Goal: Information Seeking & Learning: Learn about a topic

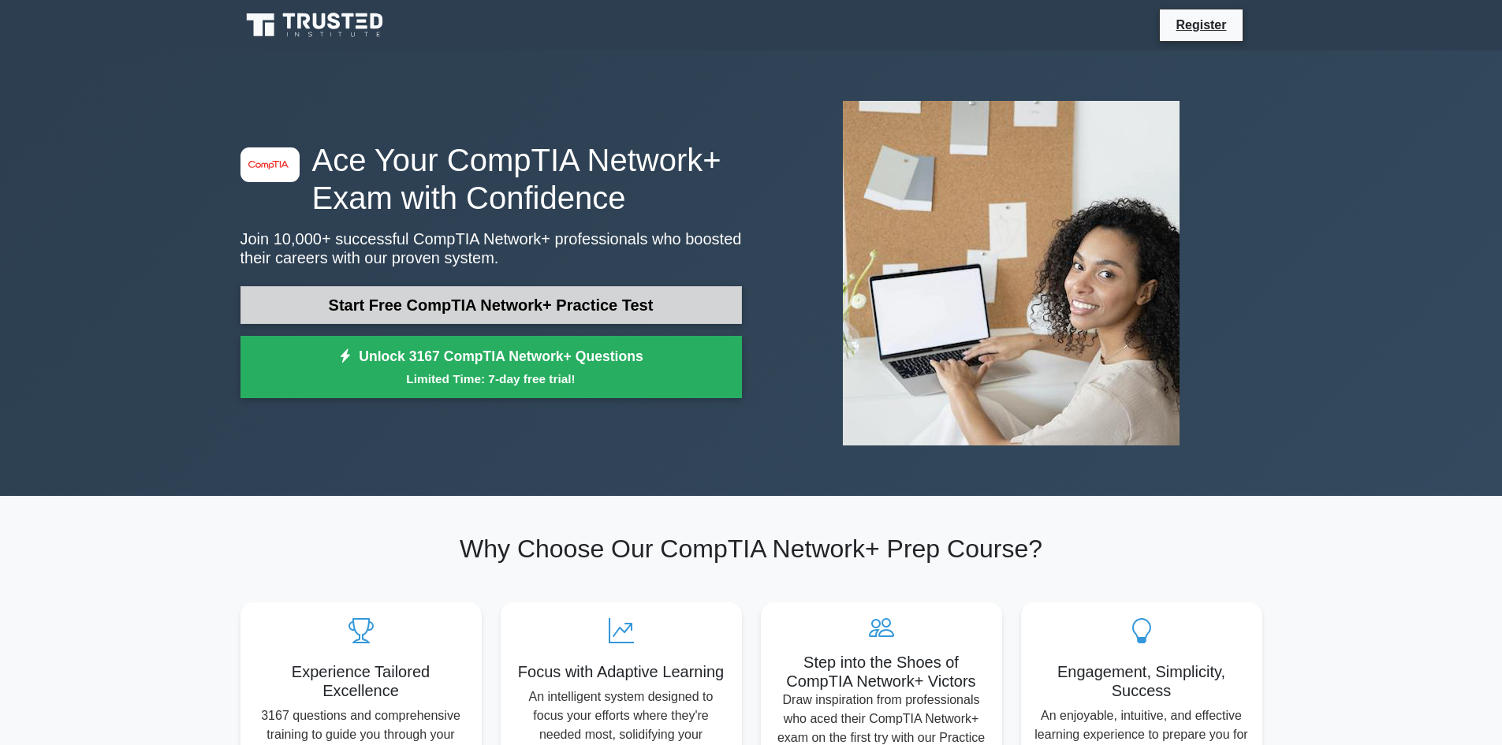
click at [514, 305] on link "Start Free CompTIA Network+ Practice Test" at bounding box center [492, 305] width 502 height 38
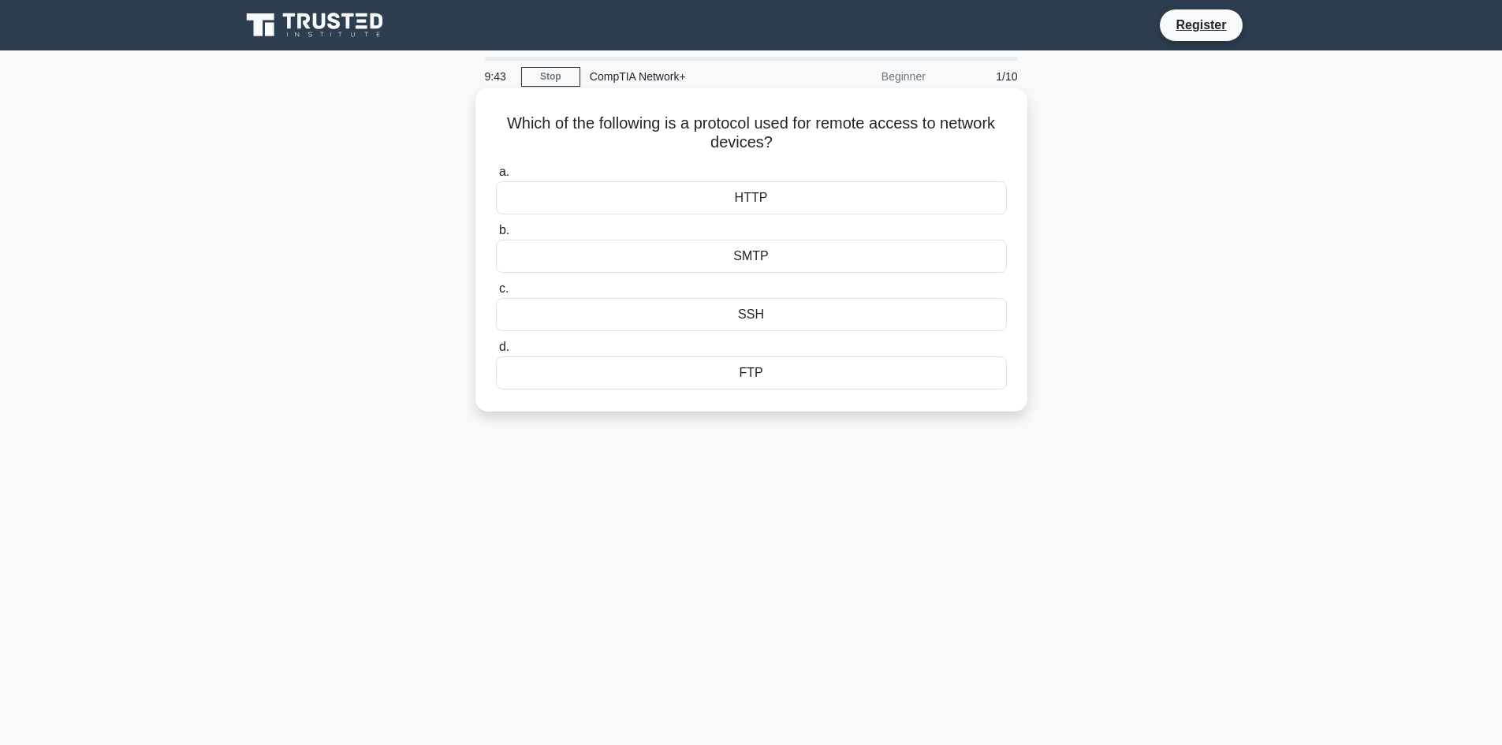
click at [756, 310] on div "SSH" at bounding box center [751, 314] width 511 height 33
click at [496, 294] on input "c. SSH" at bounding box center [496, 289] width 0 height 10
click at [749, 310] on div "Deep packet inspection" at bounding box center [751, 314] width 511 height 33
click at [496, 294] on input "c. Deep packet inspection" at bounding box center [496, 289] width 0 height 10
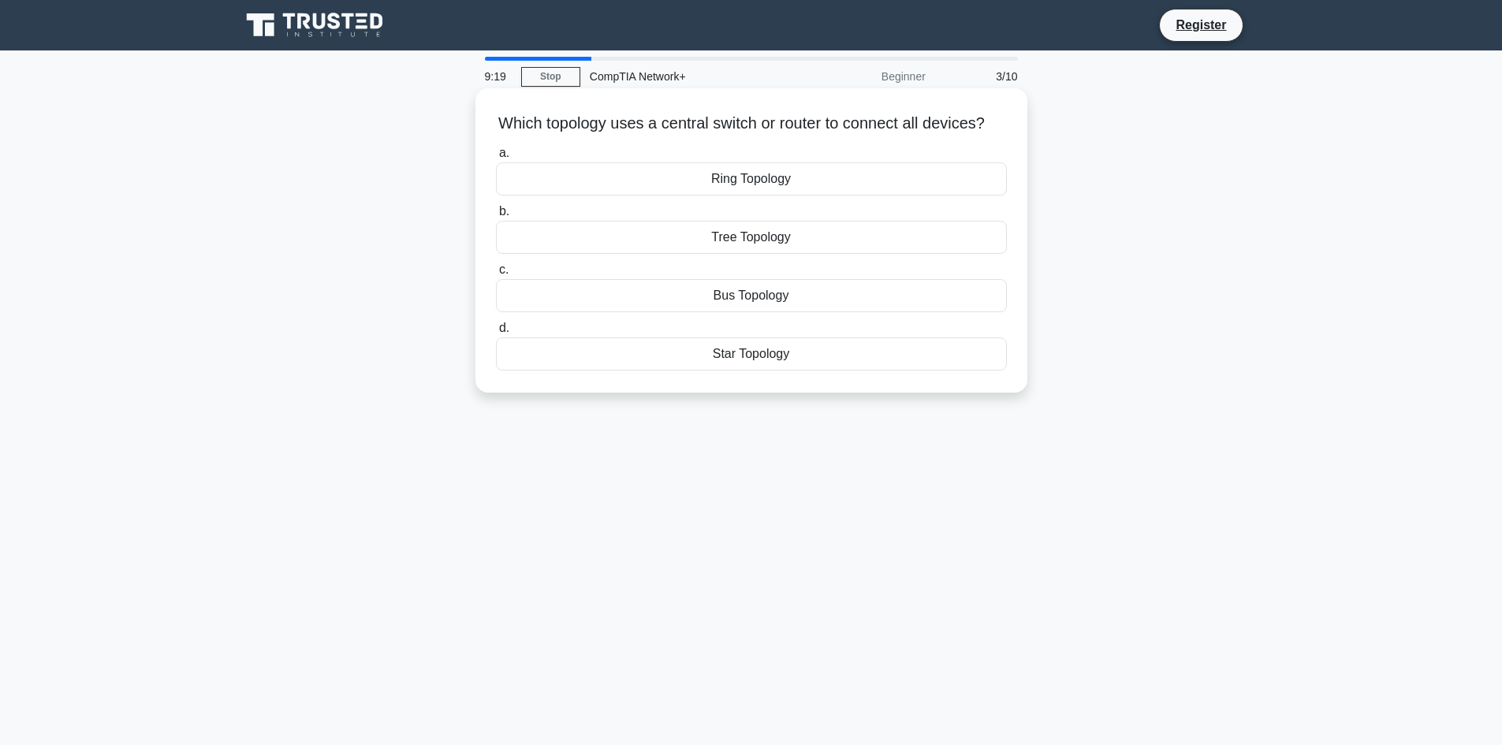
click at [741, 371] on div "Star Topology" at bounding box center [751, 354] width 511 height 33
click at [496, 334] on input "d. Star Topology" at bounding box center [496, 328] width 0 height 10
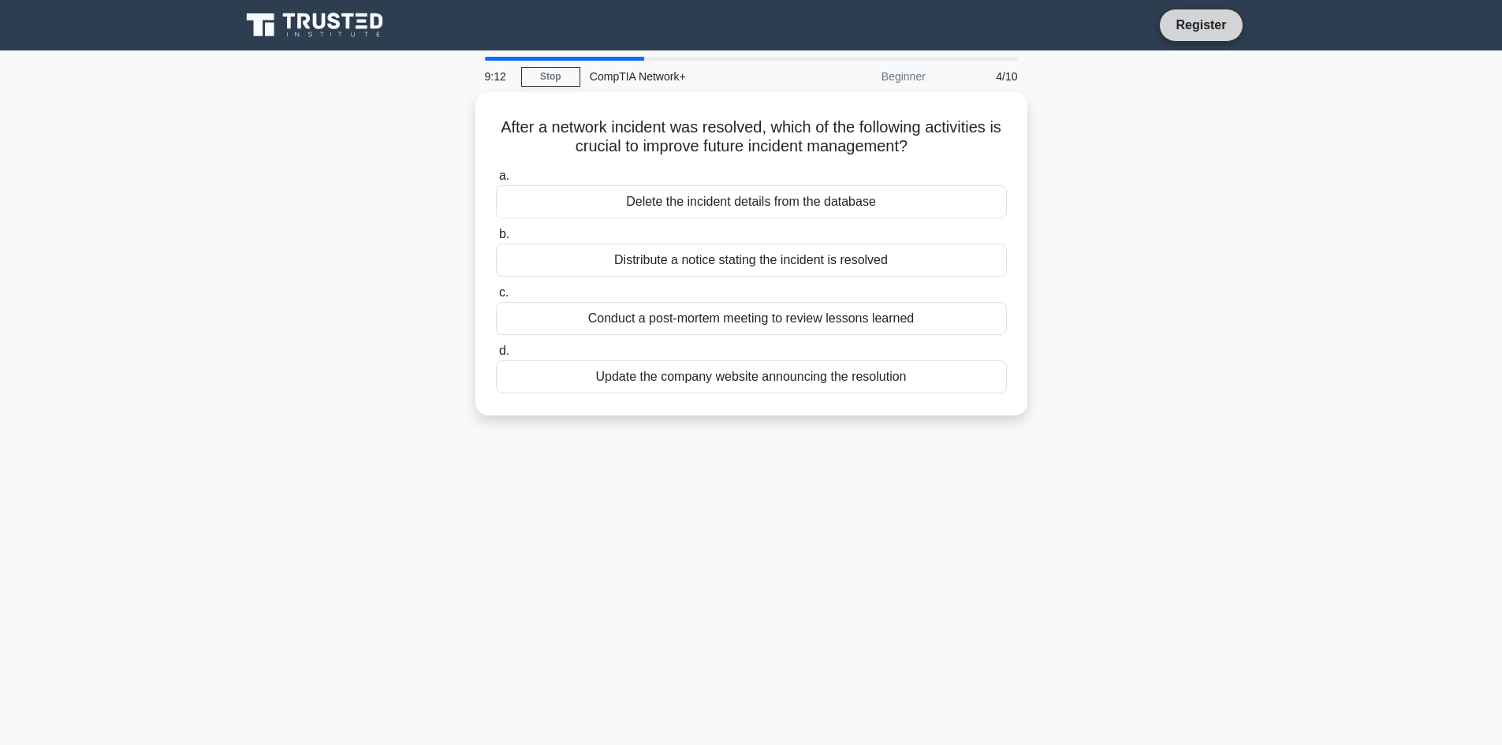
click at [1207, 21] on link "Register" at bounding box center [1200, 25] width 69 height 20
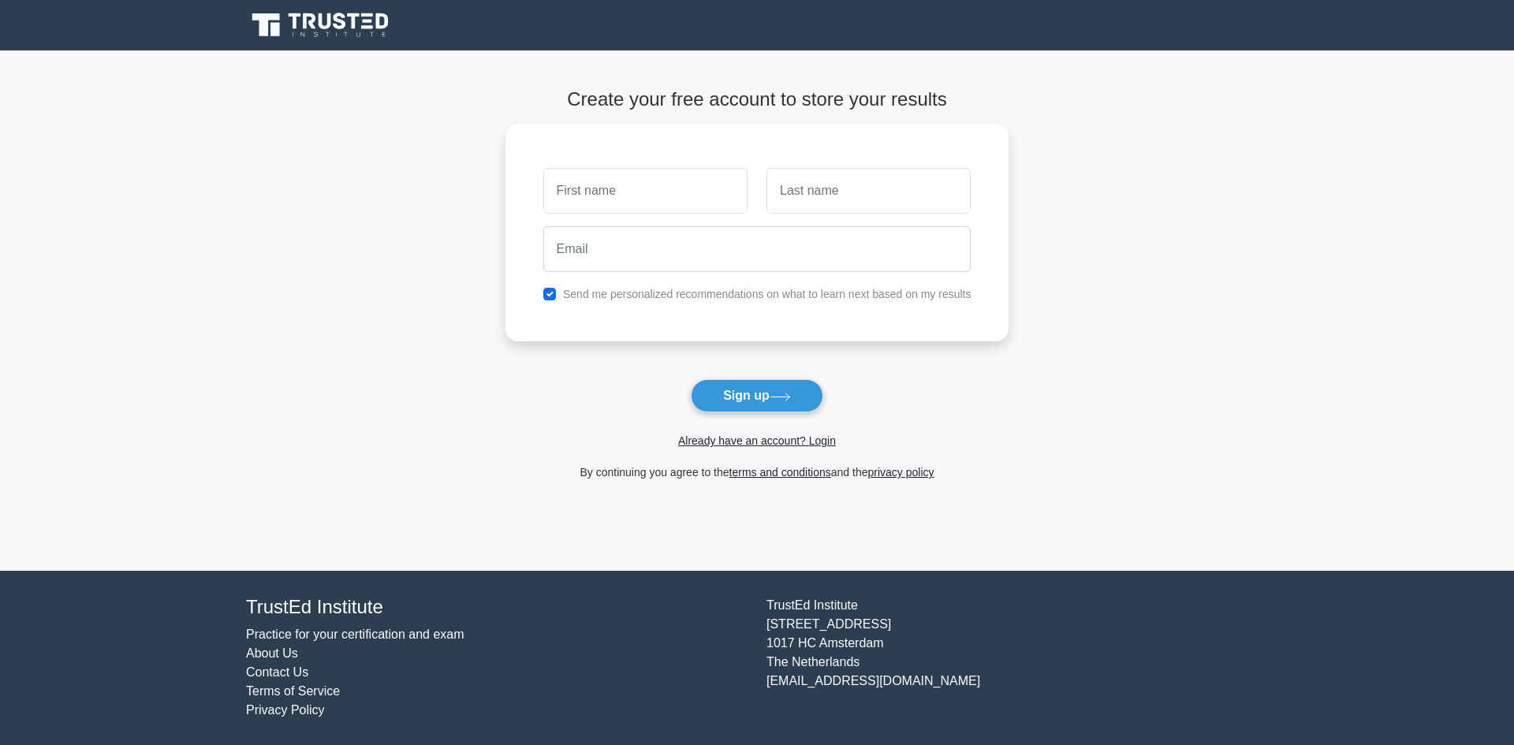
click at [363, 636] on link "Practice for your certification and exam" at bounding box center [355, 634] width 218 height 13
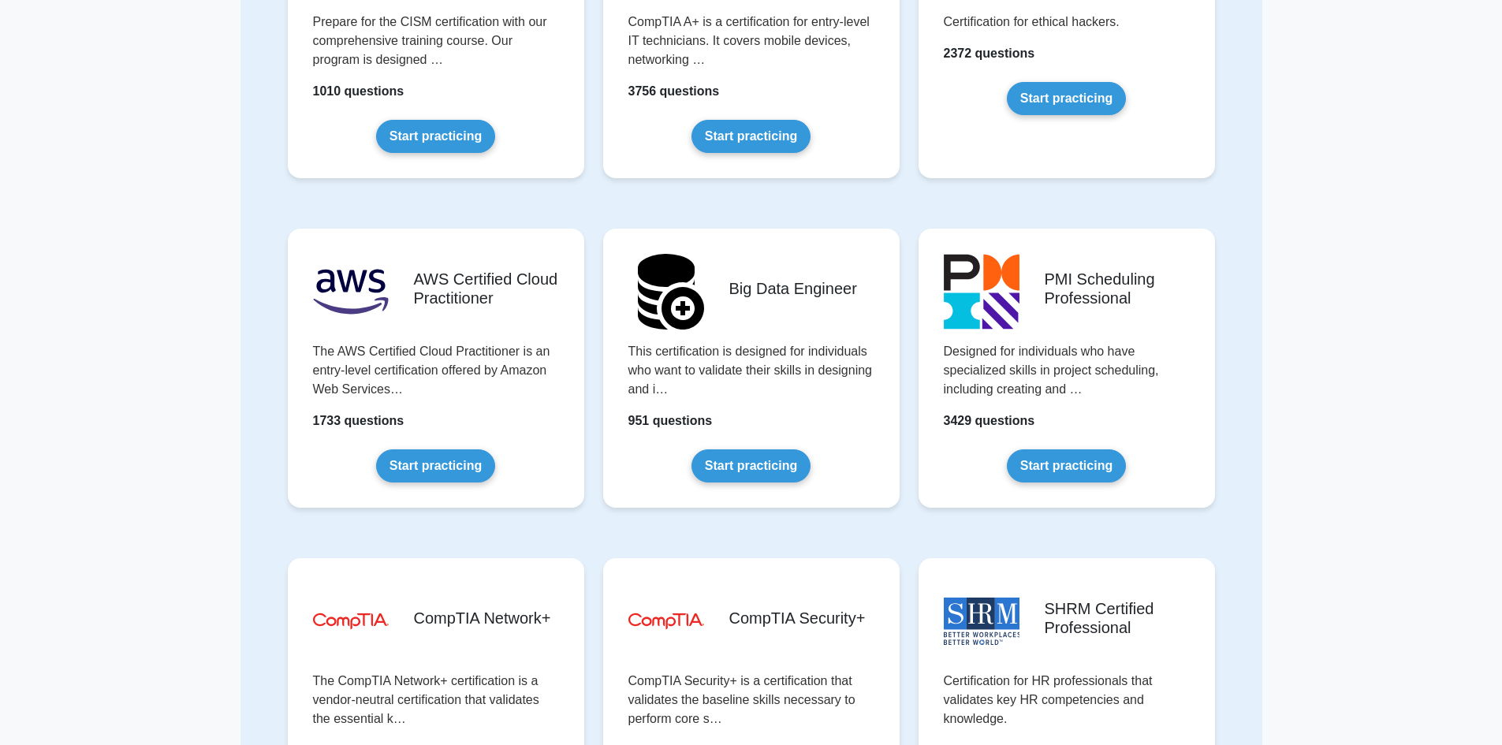
scroll to position [2203, 0]
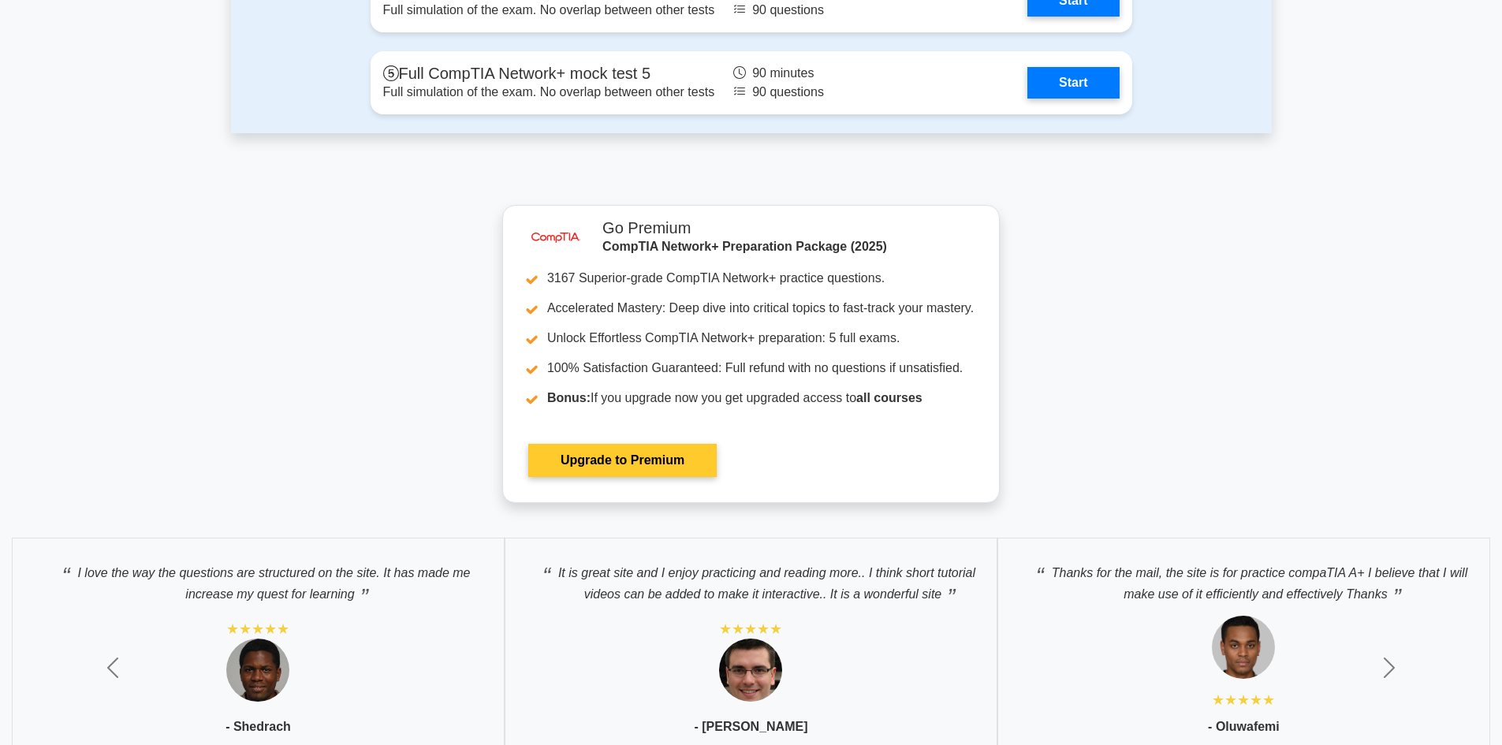
scroll to position [3949, 0]
